Goal: Information Seeking & Learning: Learn about a topic

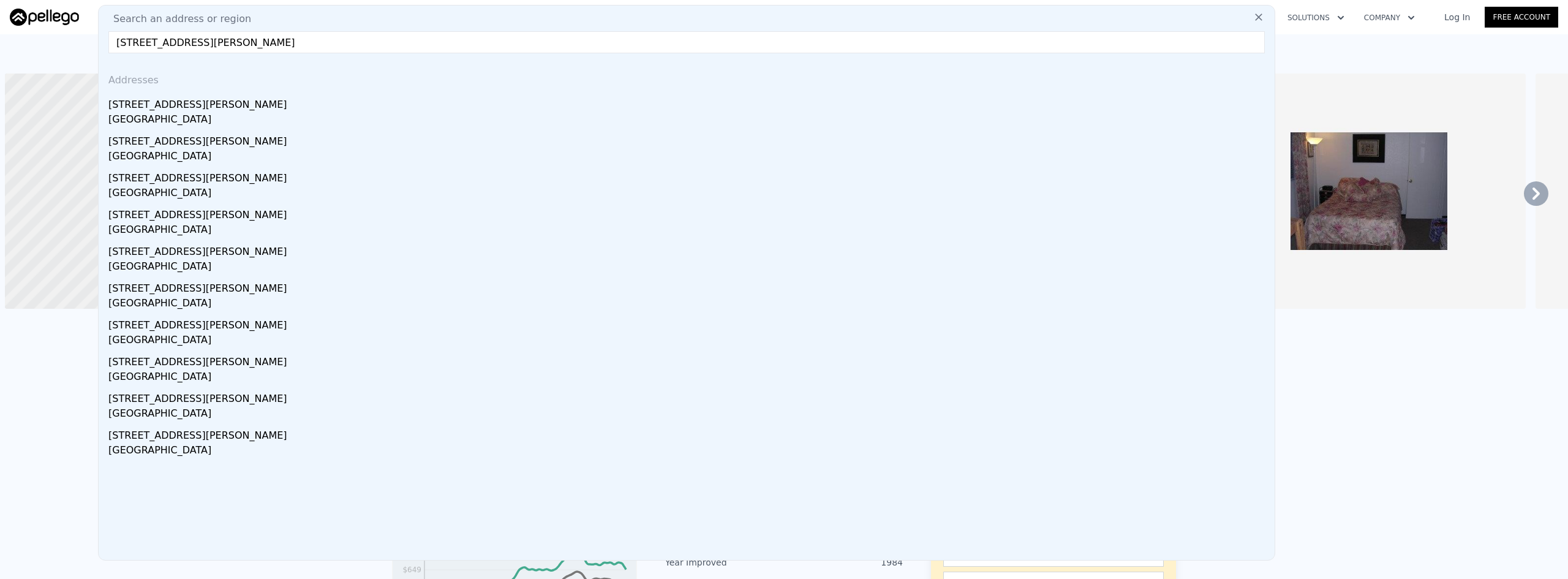
scroll to position [0, 5]
click at [368, 41] on input "[STREET_ADDRESS][PERSON_NAME]" at bounding box center [686, 43] width 1156 height 22
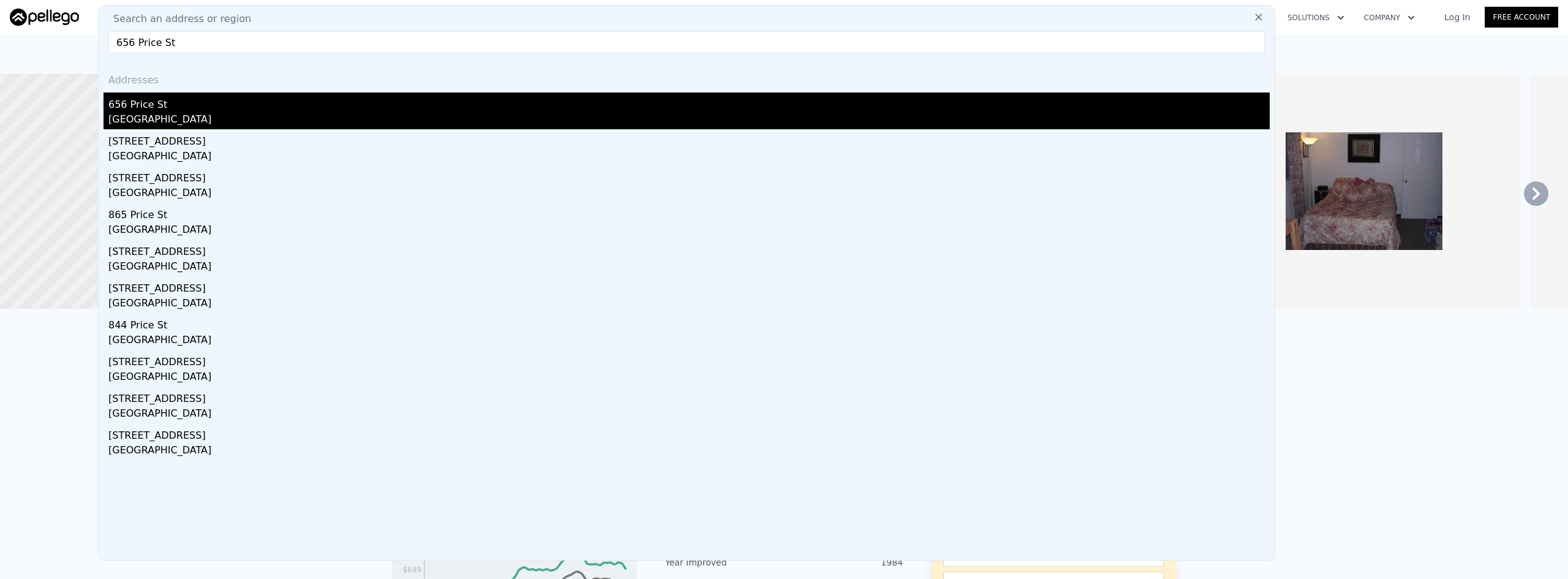
type input "656 Price St"
click at [188, 111] on div "656 Price St" at bounding box center [689, 103] width 1161 height 20
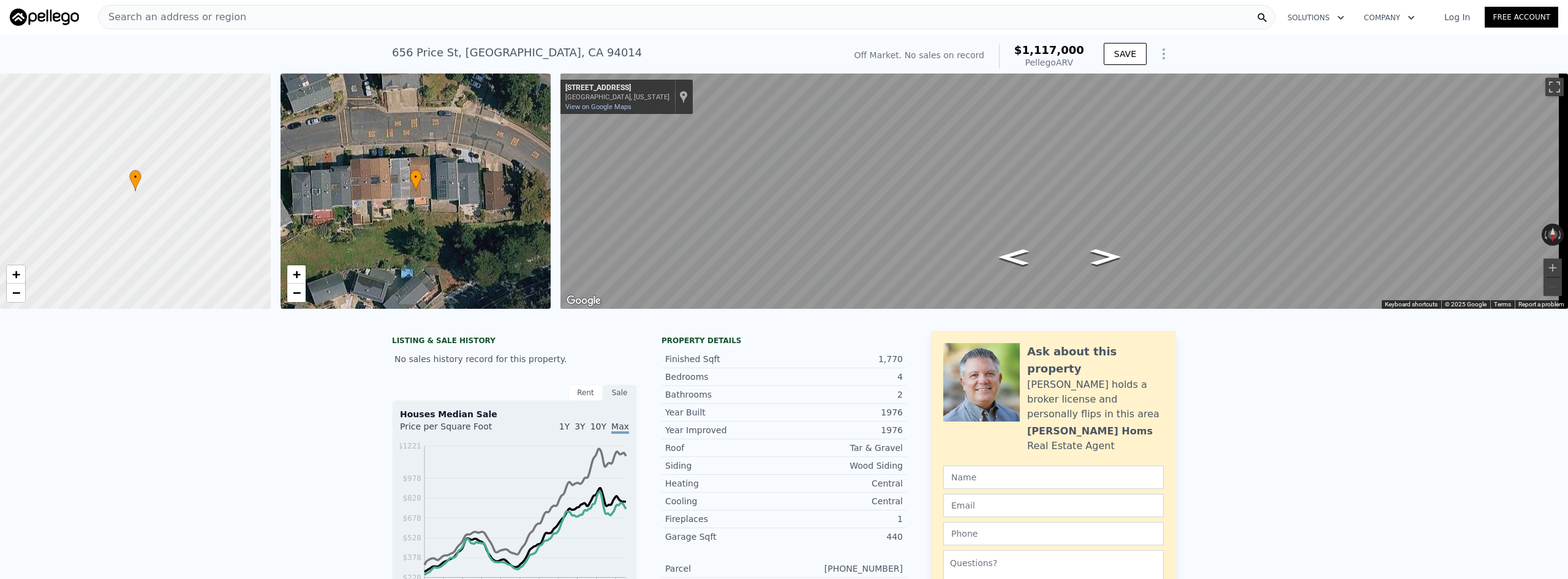
drag, startPoint x: 254, startPoint y: 475, endPoint x: 290, endPoint y: 506, distance: 47.5
type input "2"
type input "531"
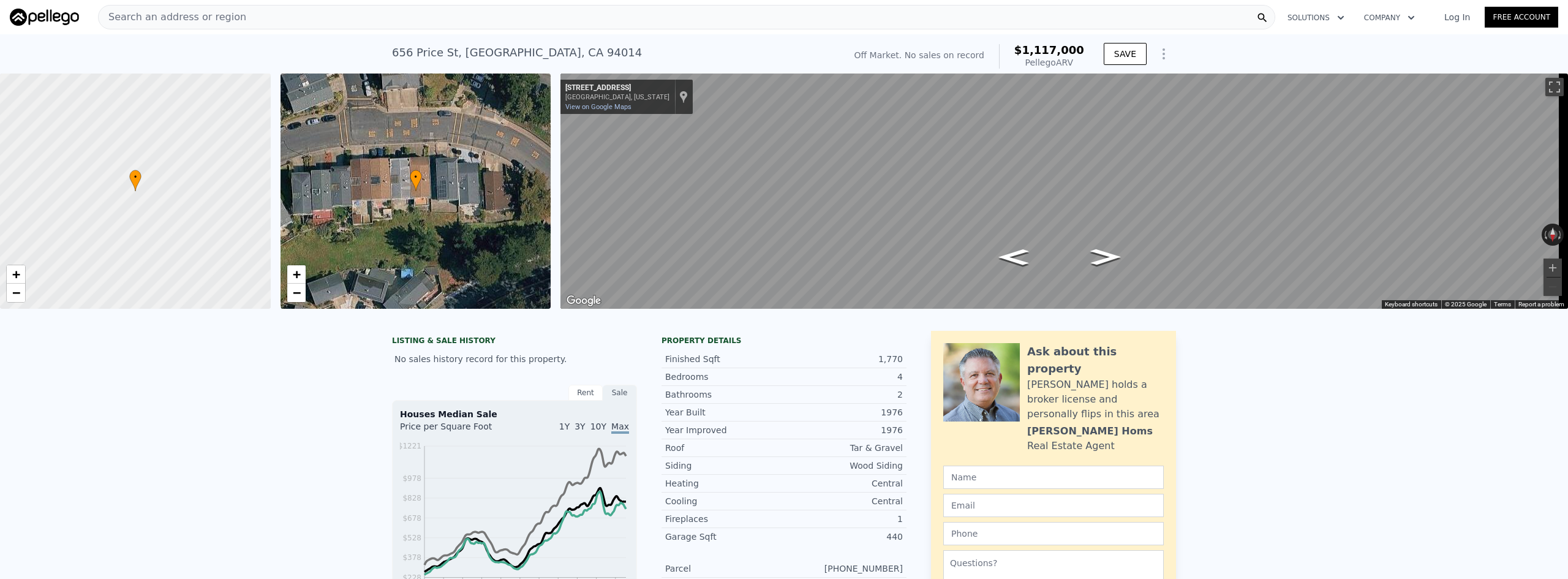
type input "906"
type input "167124"
type input "$ 465,000"
type input "4"
type input "$ 76,163"
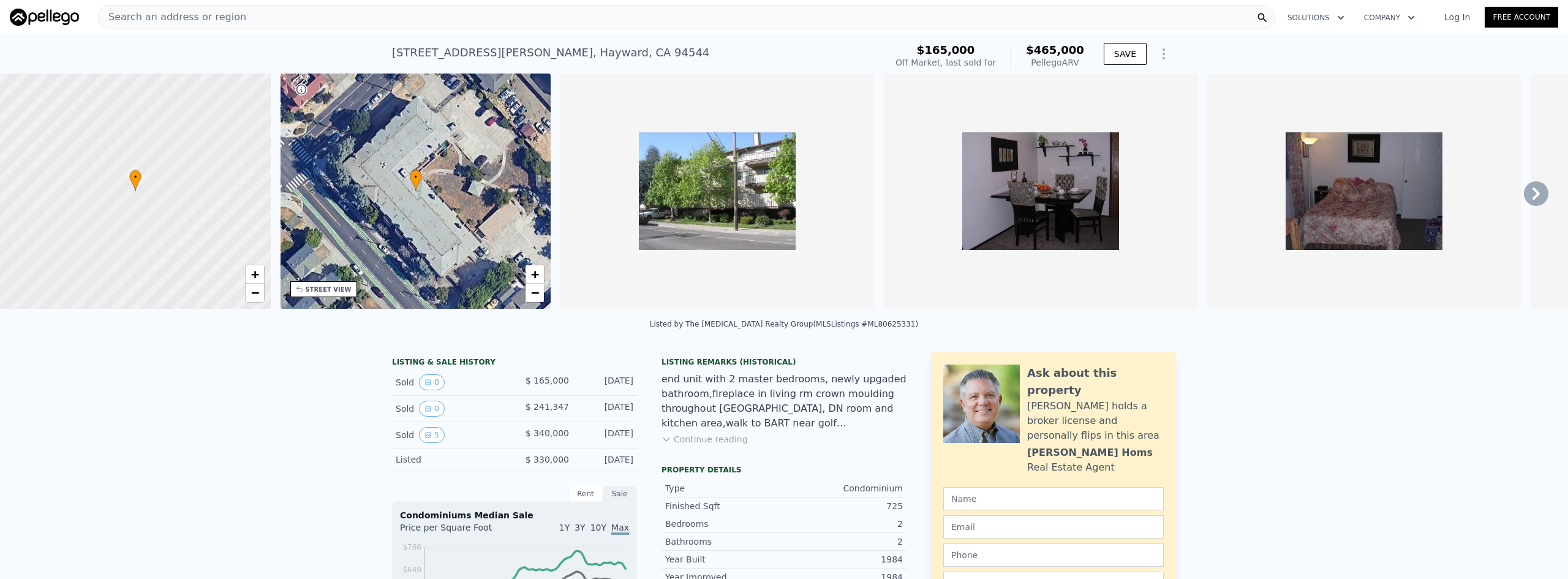
click at [636, 19] on div "Search an address or region" at bounding box center [687, 17] width 1177 height 25
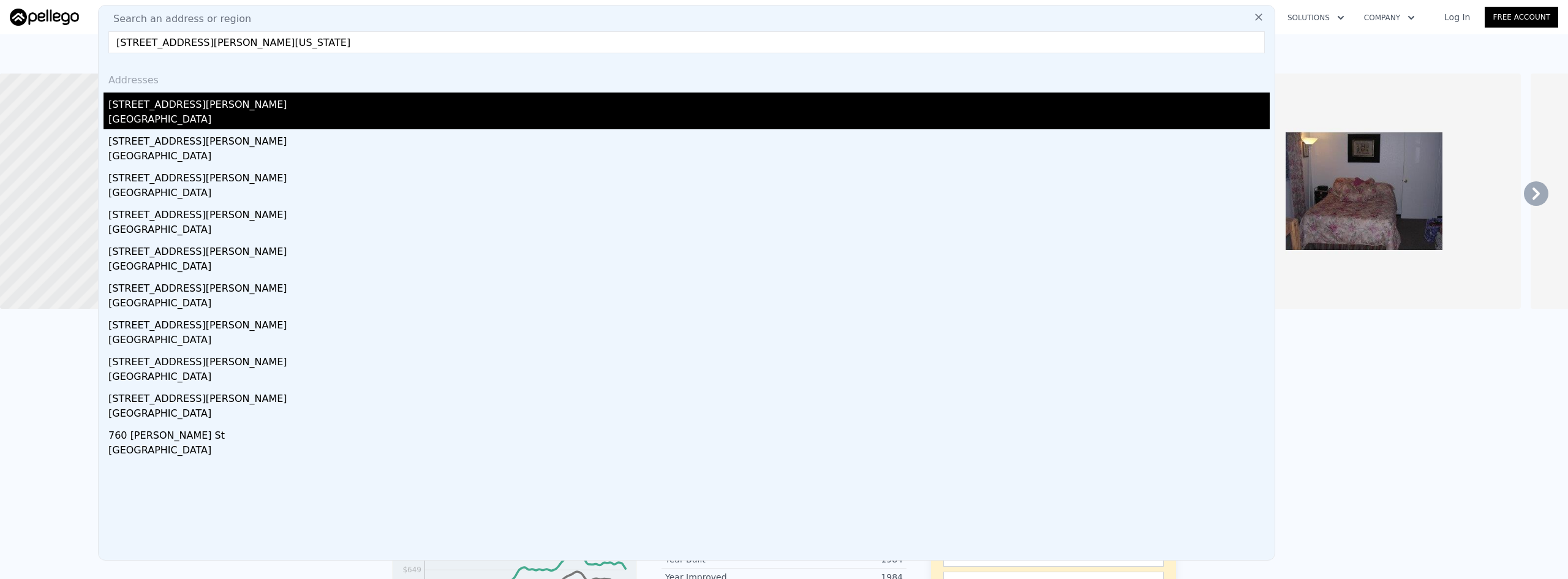
type input "[STREET_ADDRESS][PERSON_NAME][US_STATE]"
click at [242, 111] on div "[STREET_ADDRESS][PERSON_NAME]" at bounding box center [689, 103] width 1161 height 20
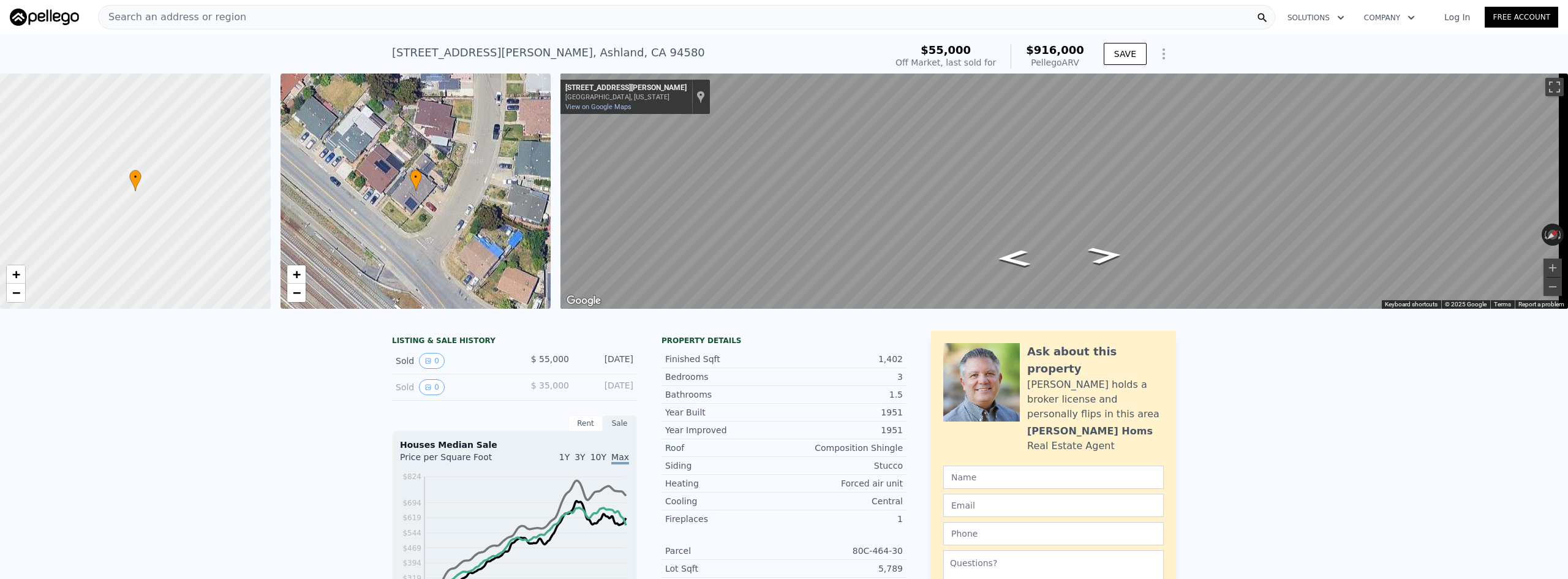
click at [187, 22] on span "Search an address or region" at bounding box center [172, 17] width 148 height 15
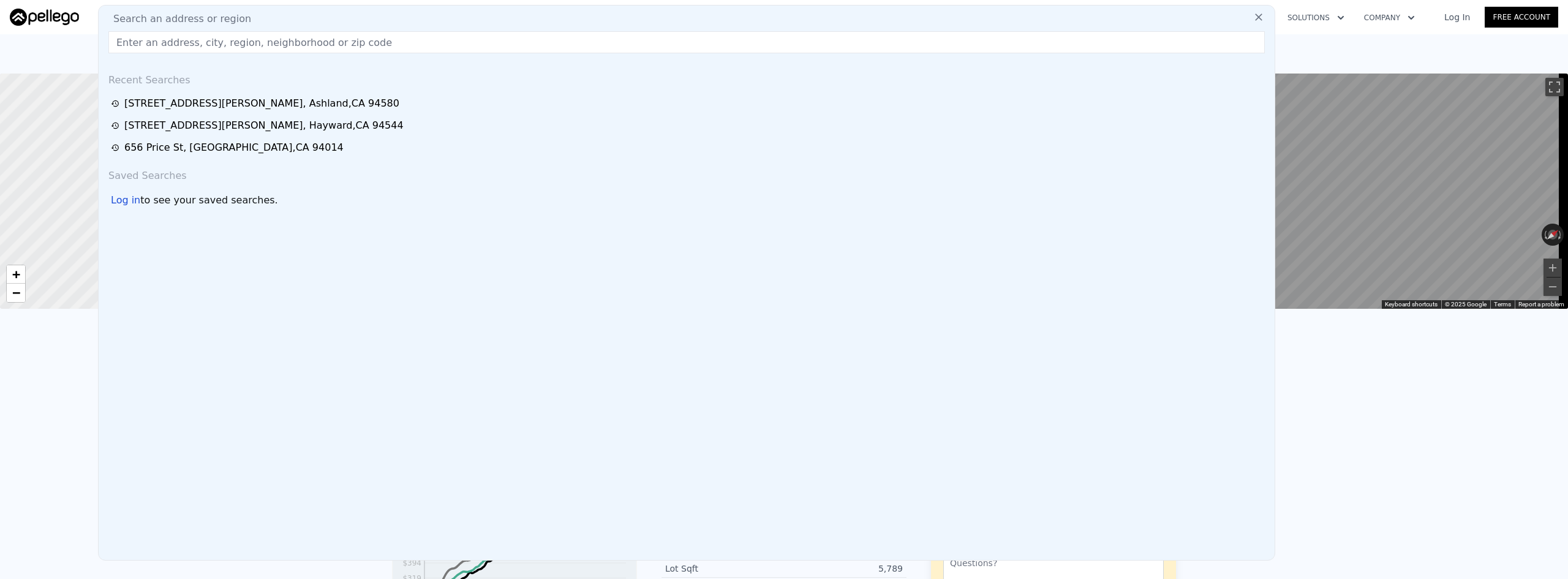
click at [234, 48] on input "text" at bounding box center [686, 43] width 1156 height 22
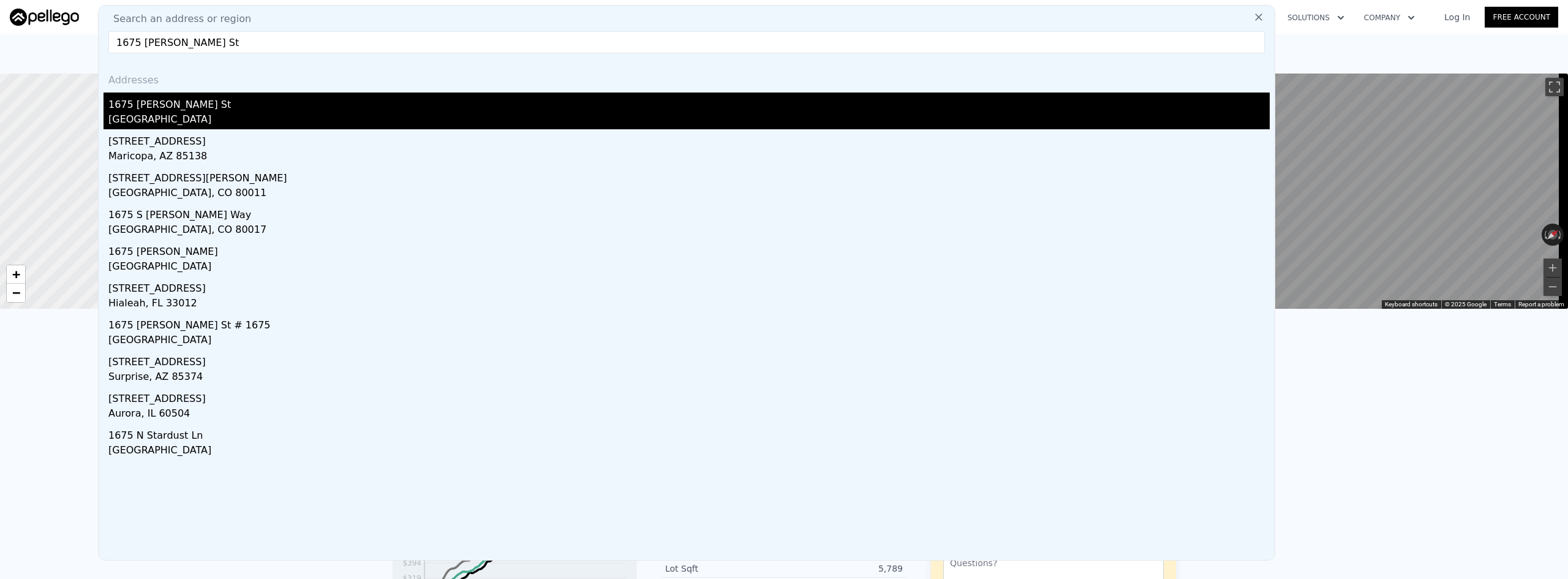
type input "1675 [PERSON_NAME] St"
click at [247, 114] on div "[GEOGRAPHIC_DATA]" at bounding box center [689, 120] width 1161 height 17
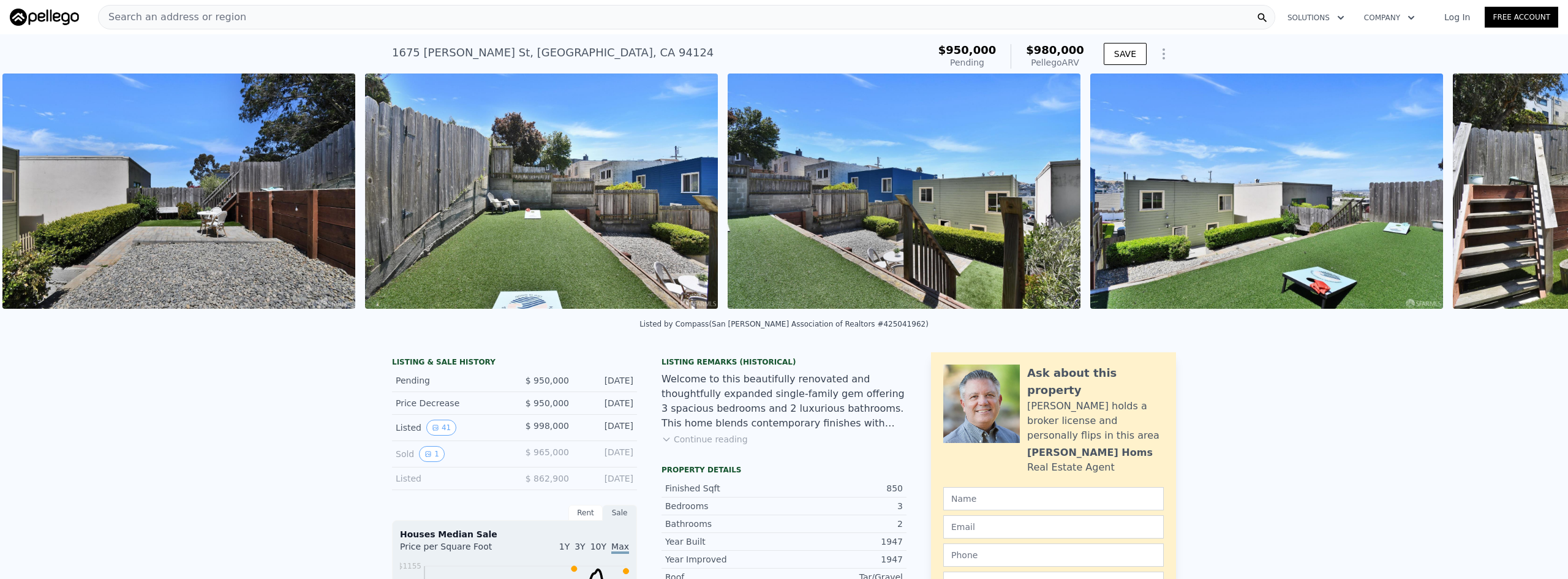
scroll to position [0, 12727]
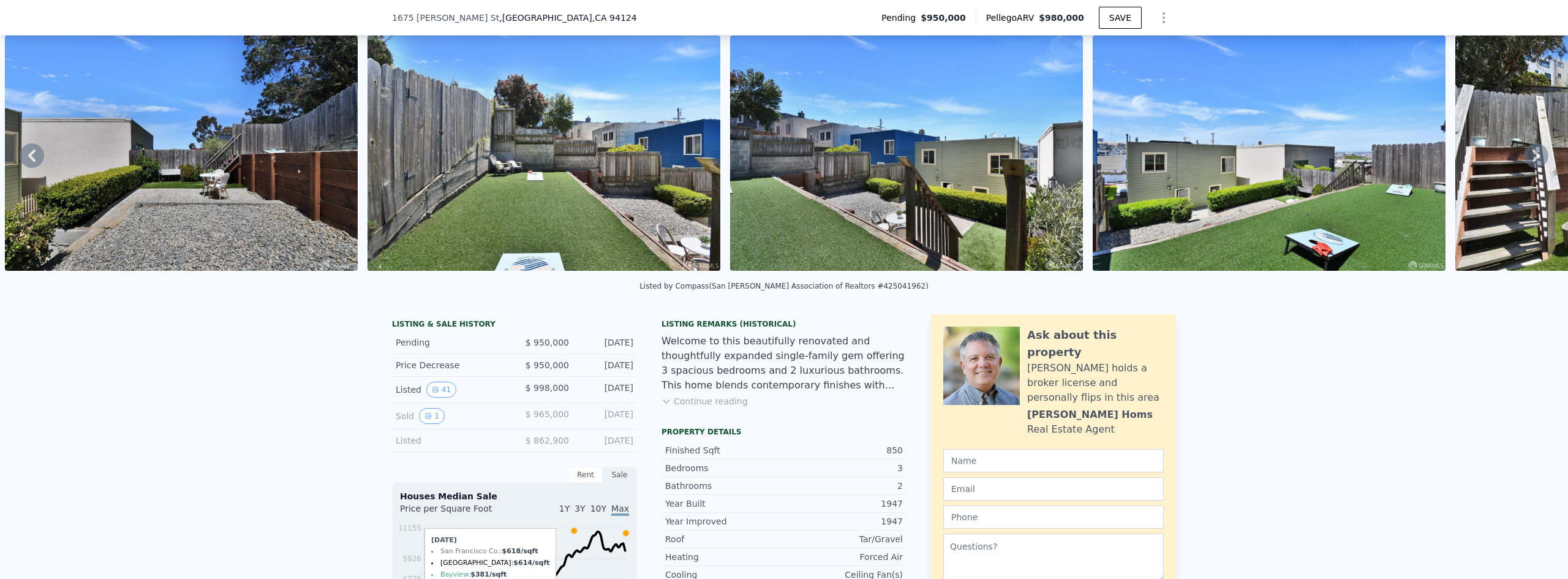
scroll to position [179, 0]
